Goal: Task Accomplishment & Management: Manage account settings

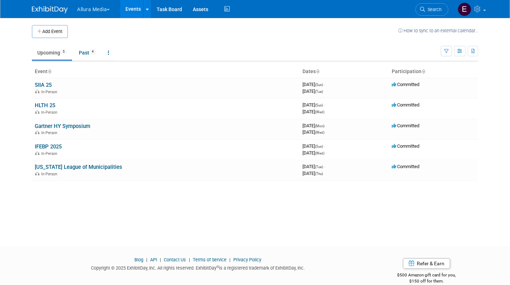
click at [112, 10] on button "Allura Media" at bounding box center [97, 8] width 42 height 16
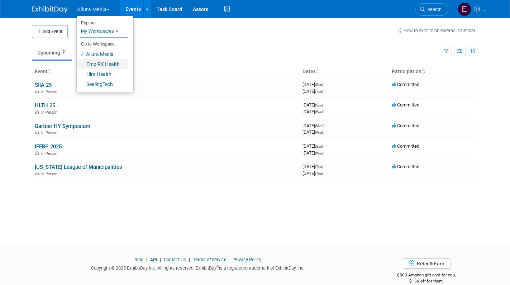
click at [105, 64] on link "EmpiRX Health" at bounding box center [102, 64] width 51 height 10
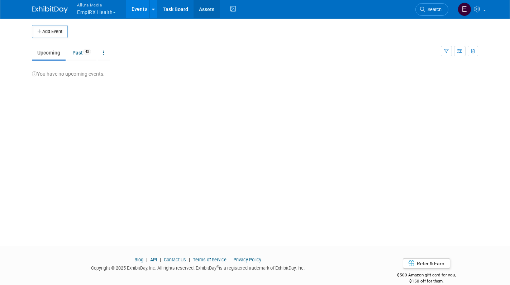
click at [208, 10] on link "Assets" at bounding box center [207, 9] width 26 height 18
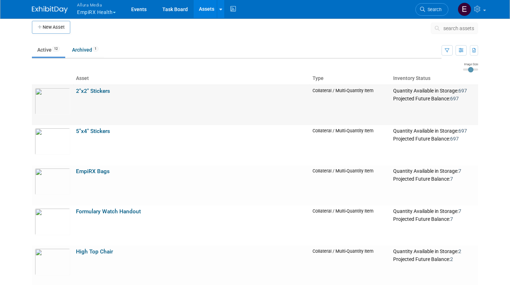
scroll to position [6, 0]
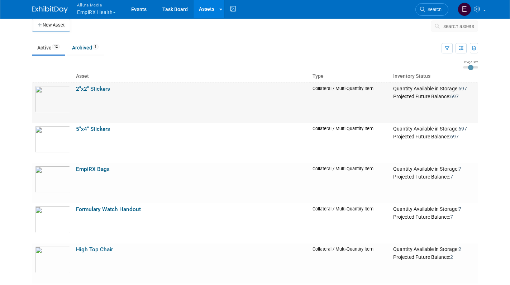
click at [96, 86] on link "2"x2" Stickers" at bounding box center [93, 89] width 34 height 6
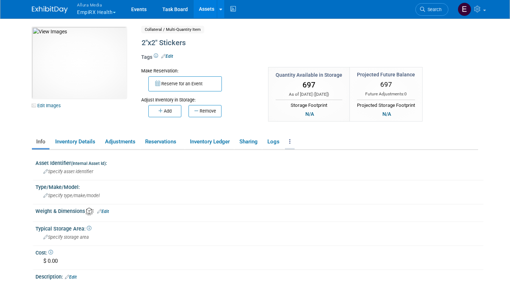
click at [292, 144] on link at bounding box center [290, 142] width 10 height 13
click at [314, 168] on link "Archive Asset" at bounding box center [316, 168] width 62 height 12
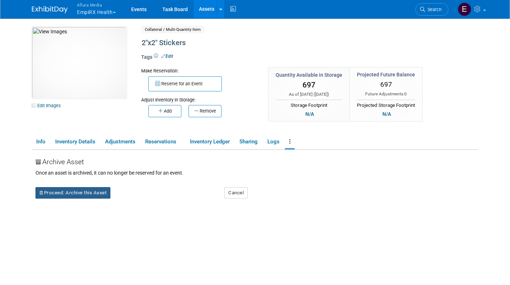
click at [79, 195] on button "Proceed: Archive this Asset" at bounding box center [72, 192] width 75 height 11
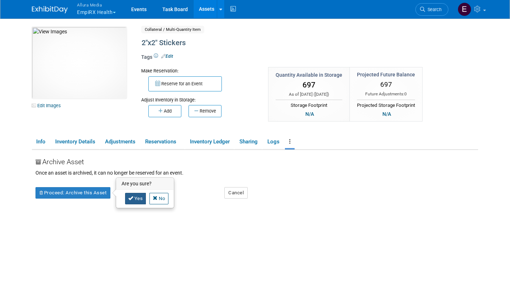
click at [139, 198] on link "Yes" at bounding box center [135, 198] width 21 height 11
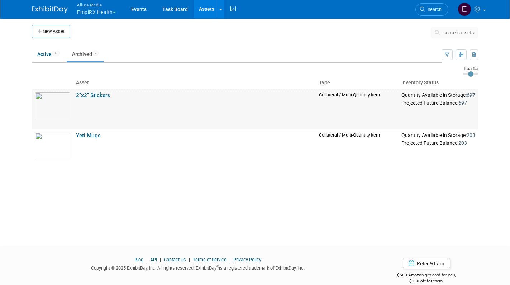
click at [103, 96] on link "2"x2" Stickers" at bounding box center [93, 95] width 34 height 6
click at [48, 55] on link "Active 11" at bounding box center [48, 54] width 33 height 14
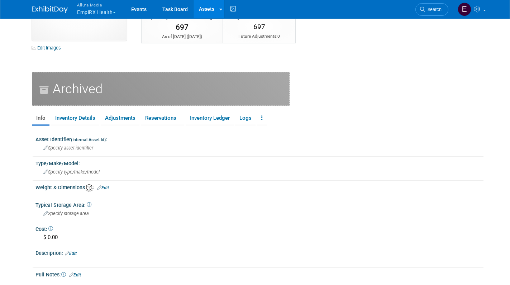
scroll to position [62, 0]
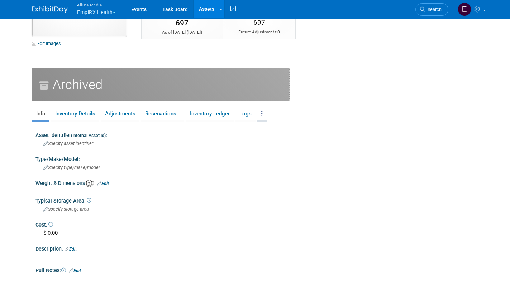
click at [262, 115] on link at bounding box center [262, 114] width 10 height 13
click at [19, 68] on body "Allura Media EmpiRX Health Explore: My Workspaces 4 Go to Workspace:" at bounding box center [255, 80] width 510 height 285
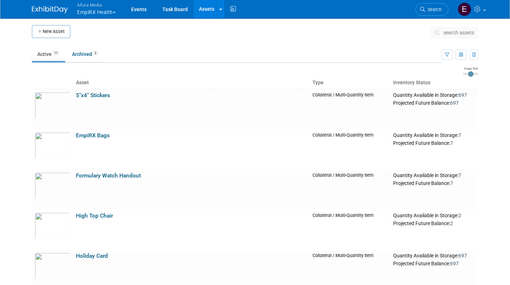
click at [102, 15] on button "Allura Media EmpiRX Health" at bounding box center [100, 9] width 48 height 19
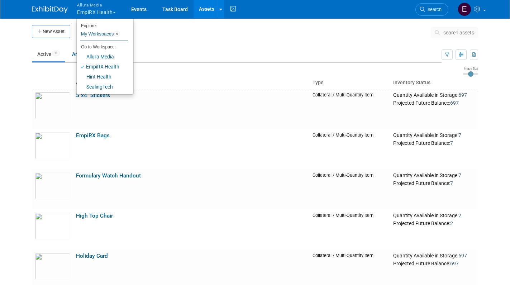
click at [102, 15] on button "Allura Media EmpiRX Health" at bounding box center [100, 9] width 48 height 19
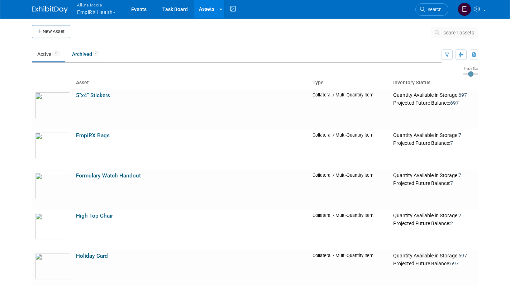
click at [102, 15] on button "Allura Media EmpiRX Health" at bounding box center [100, 9] width 48 height 19
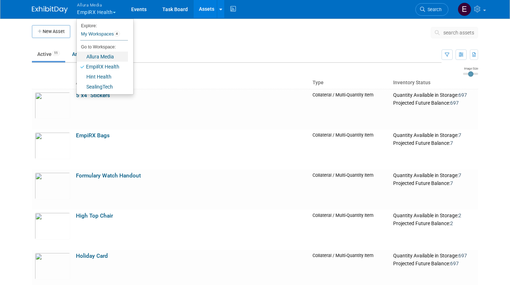
click at [103, 55] on link "Allura Media" at bounding box center [102, 57] width 51 height 10
